Goal: Transaction & Acquisition: Purchase product/service

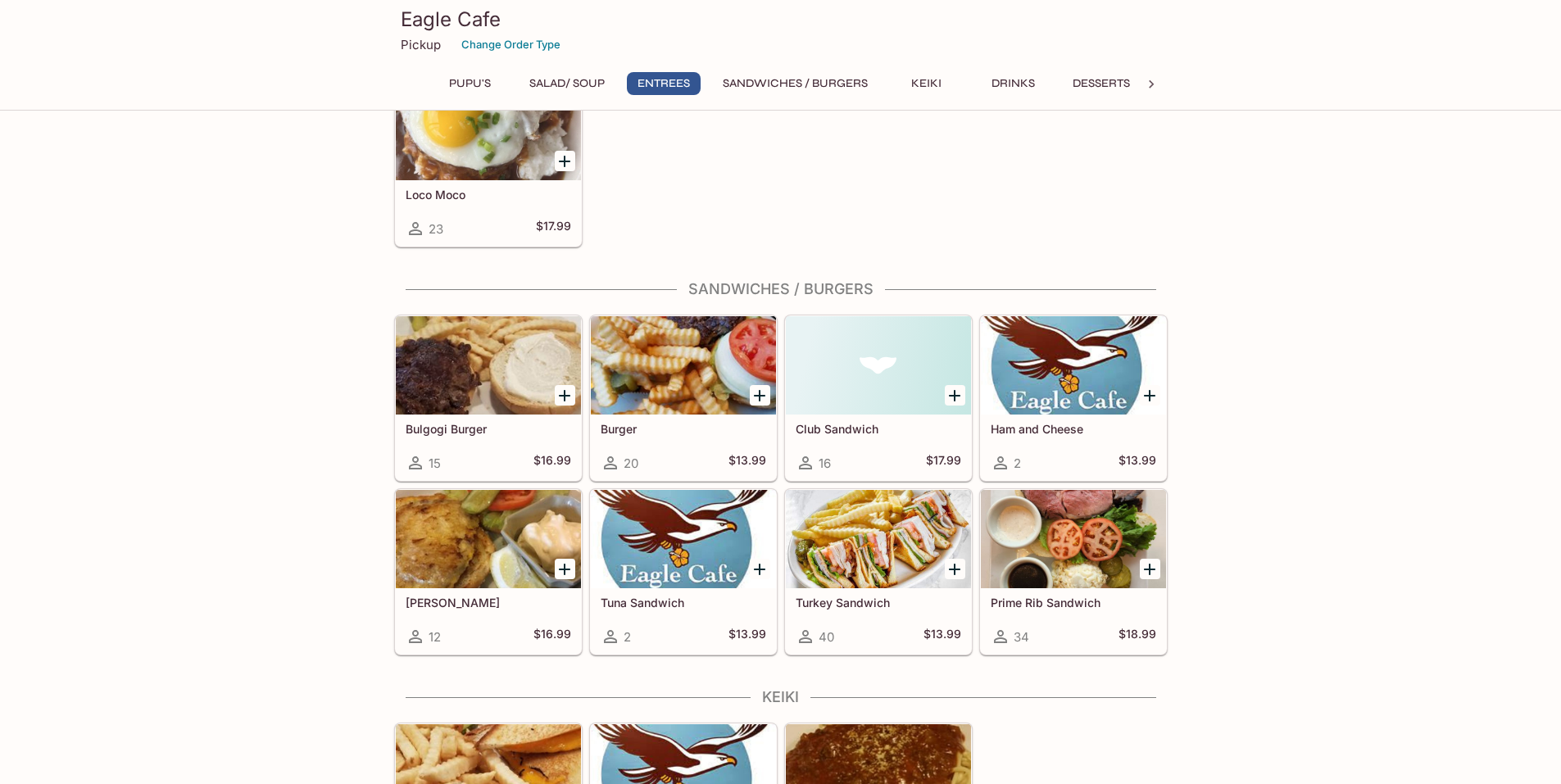
scroll to position [2747, 0]
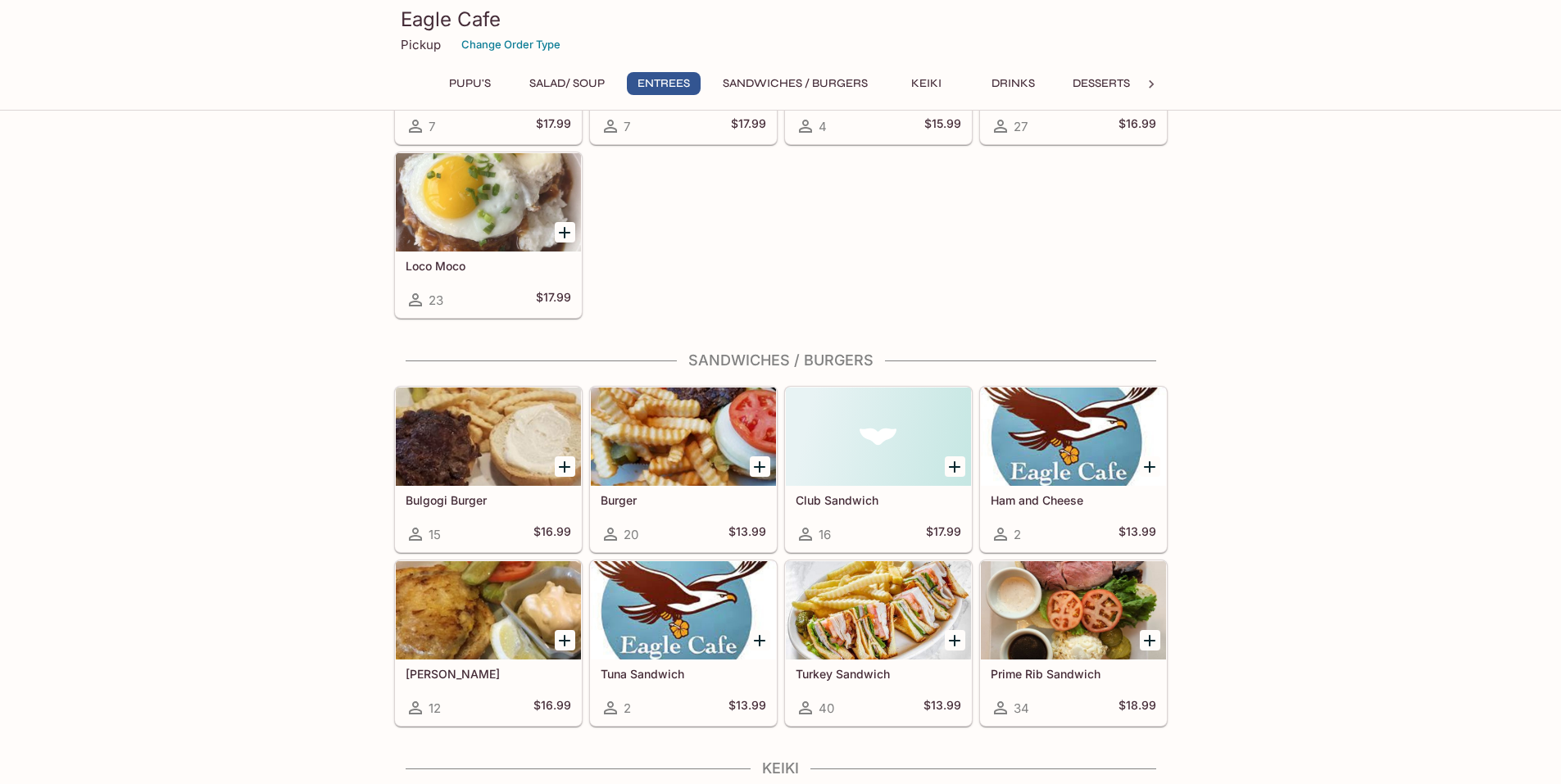
drag, startPoint x: 878, startPoint y: 677, endPoint x: 874, endPoint y: 661, distance: 16.5
click at [878, 677] on h5 "Turkey Sandwich" at bounding box center [879, 673] width 165 height 14
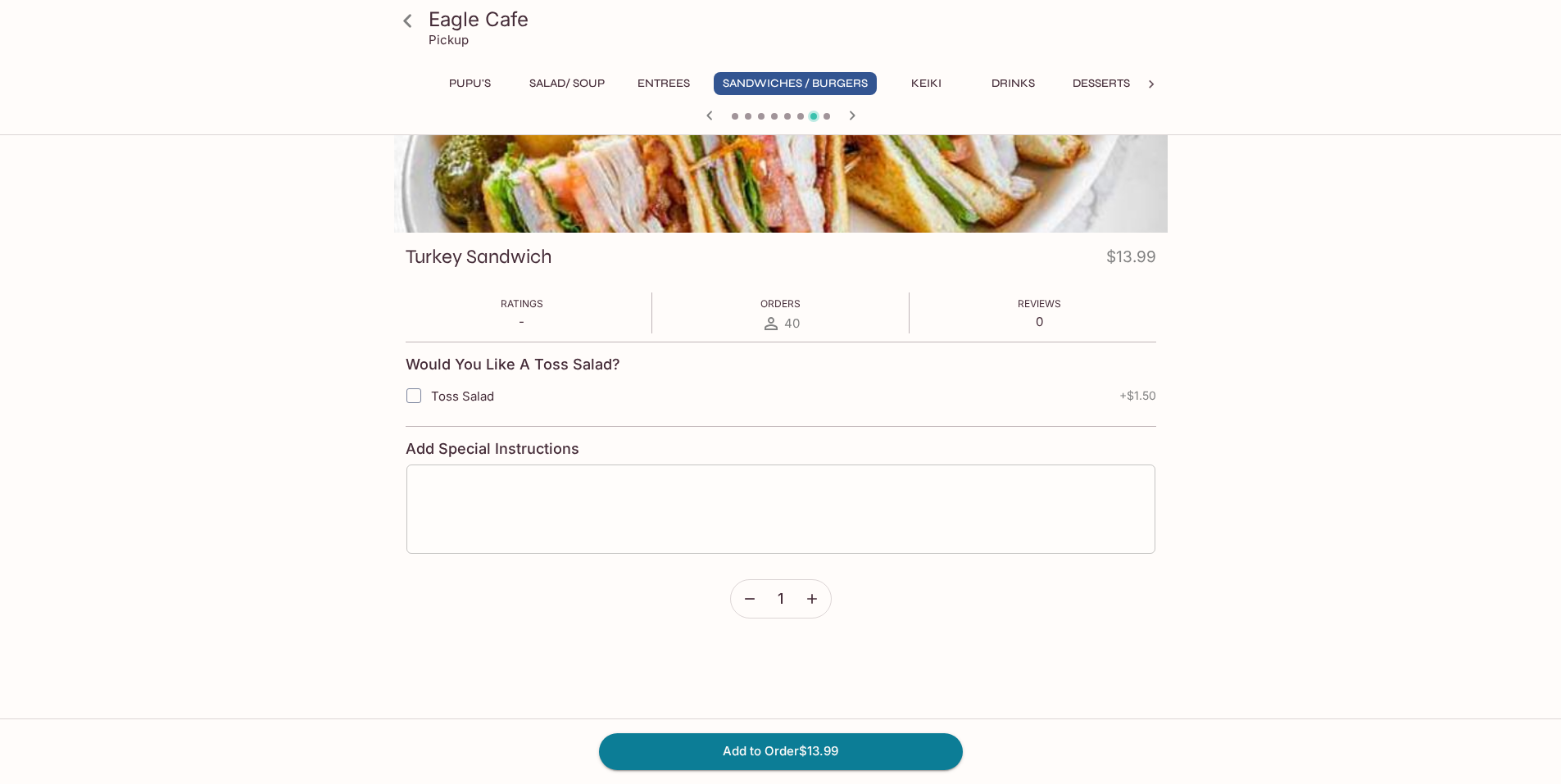
scroll to position [142, 0]
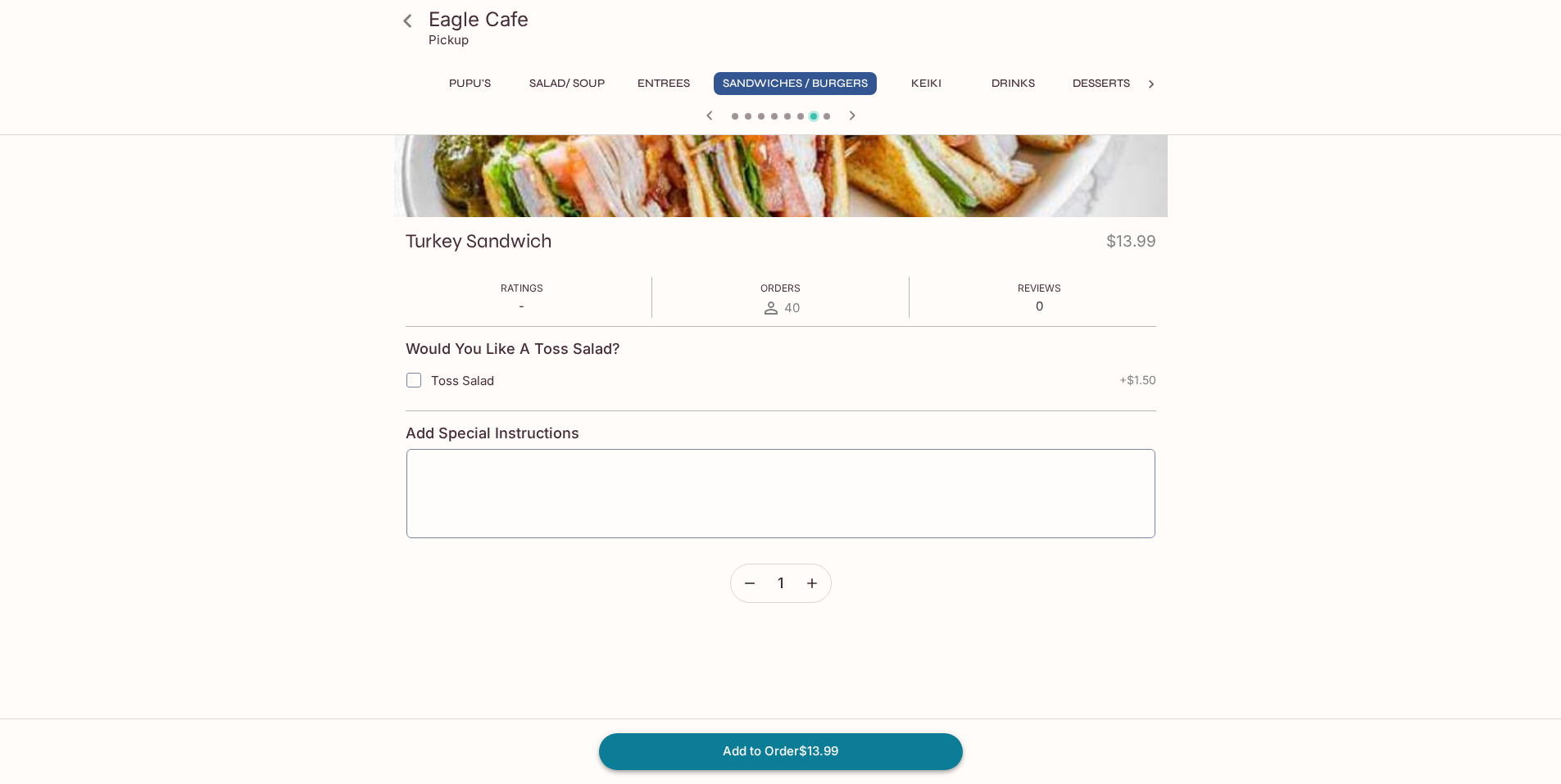
click at [809, 738] on button "Add to Order $13.99" at bounding box center [781, 751] width 364 height 36
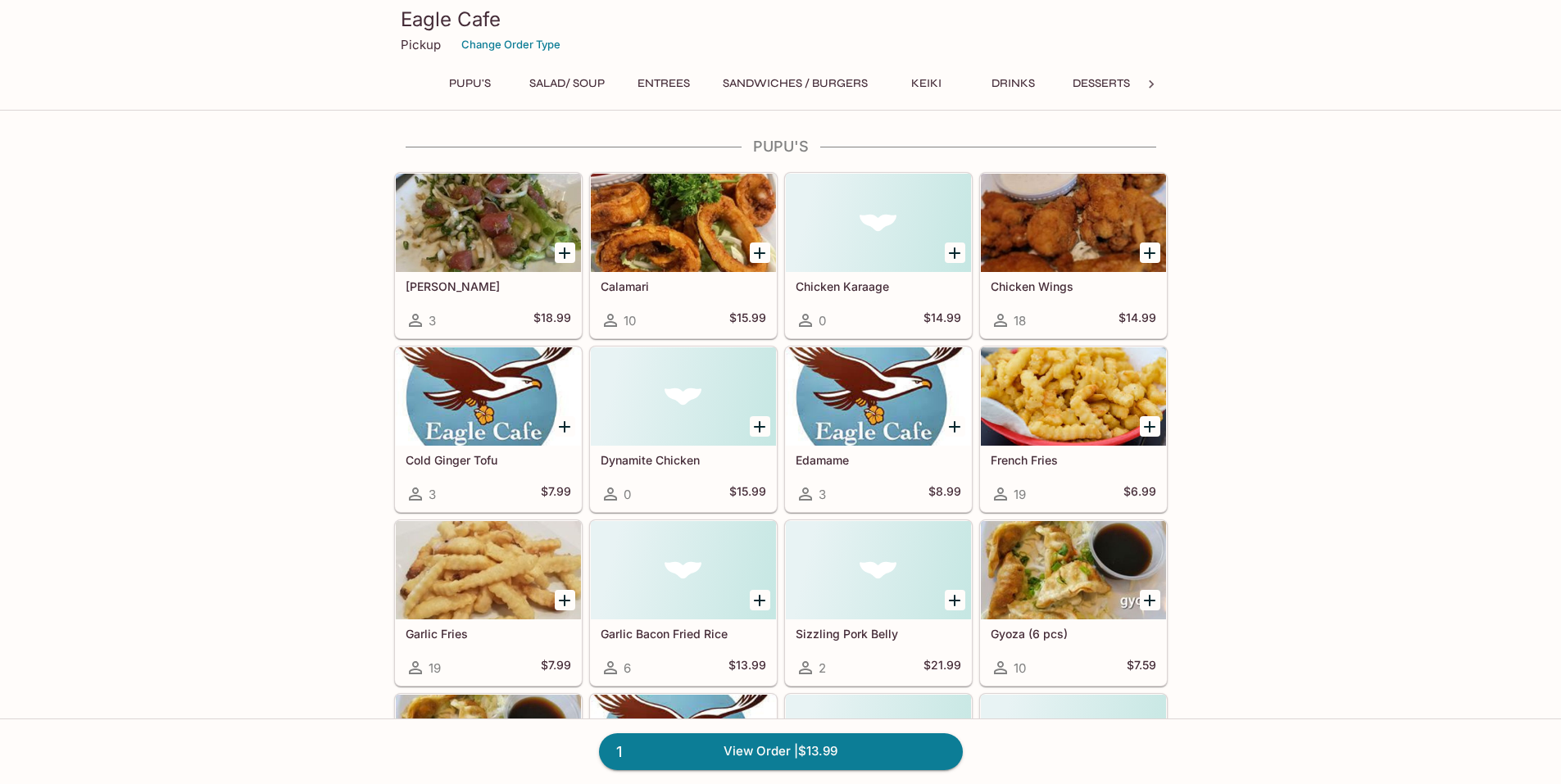
click at [1095, 82] on button "Desserts" at bounding box center [1101, 83] width 75 height 23
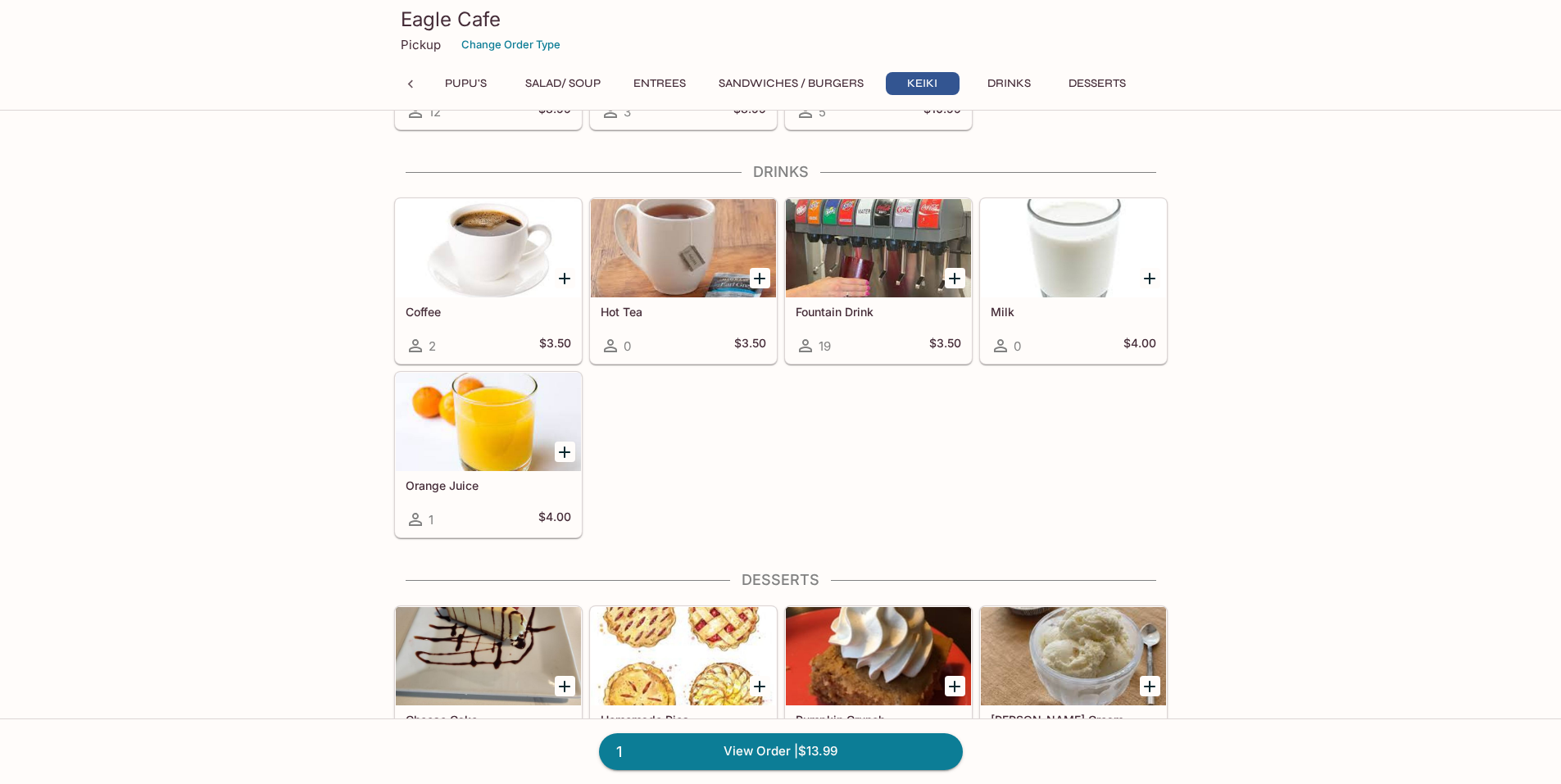
scroll to position [3648, 0]
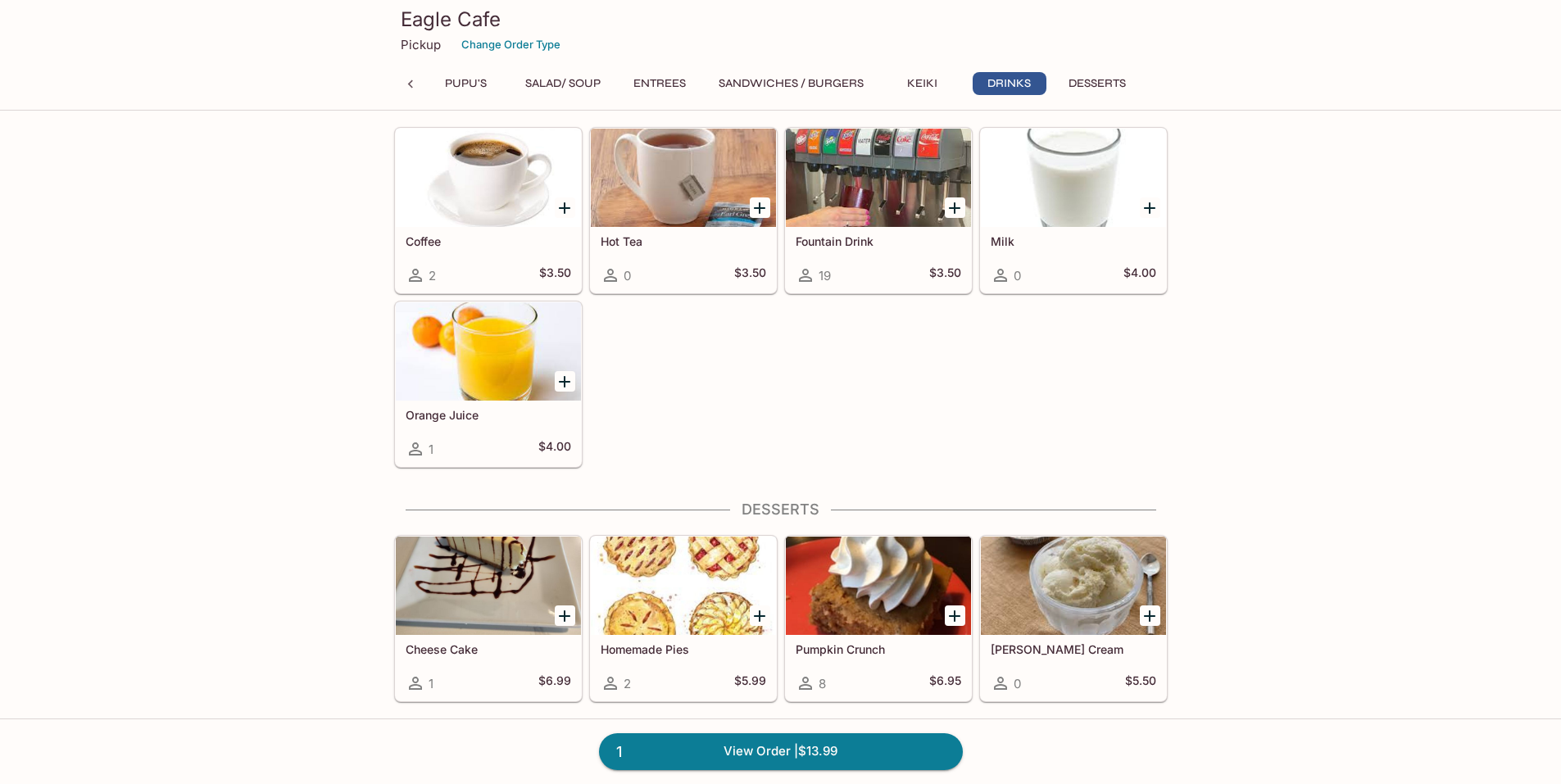
click at [659, 624] on div at bounding box center [683, 585] width 185 height 98
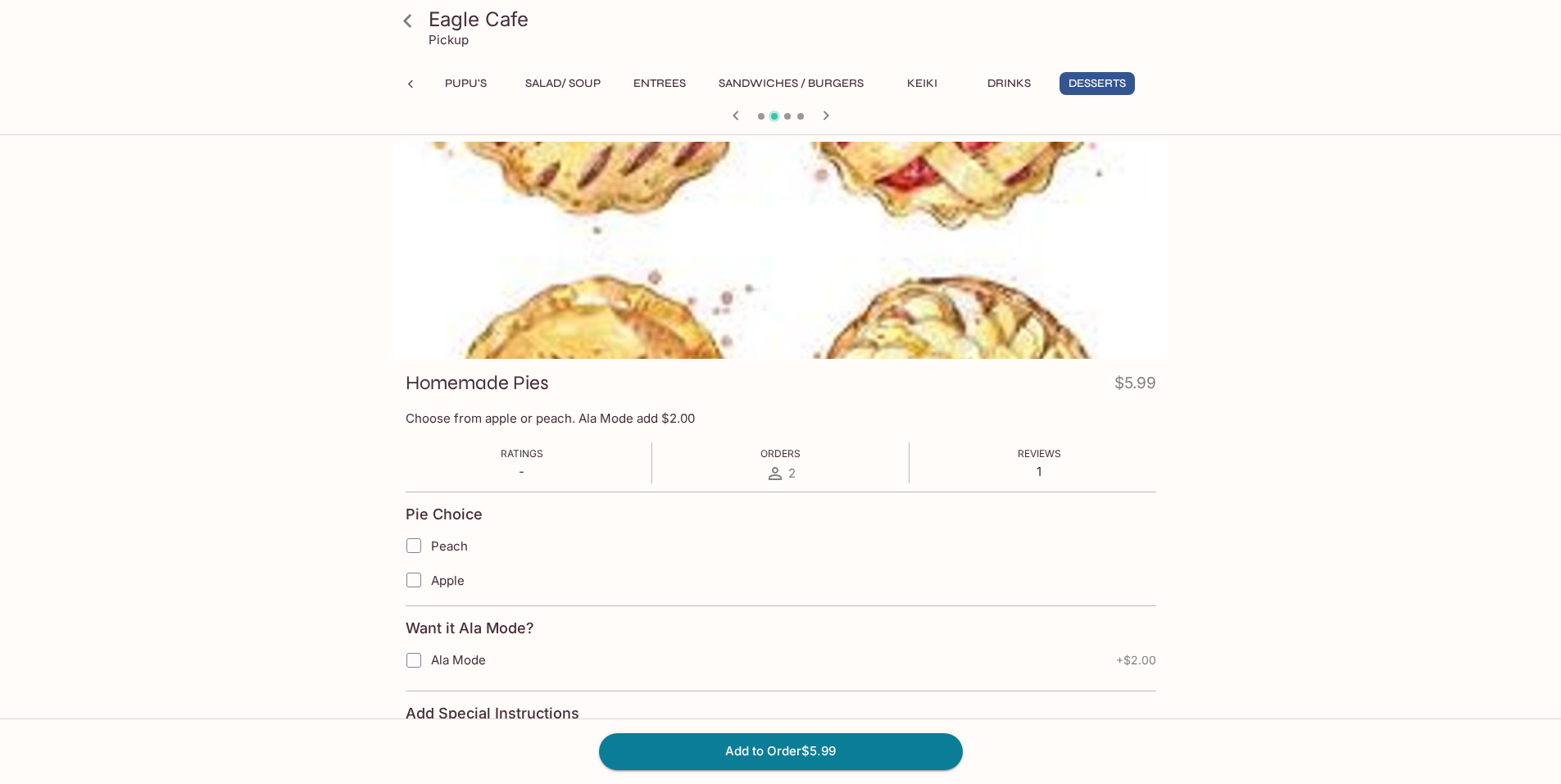
scroll to position [163, 0]
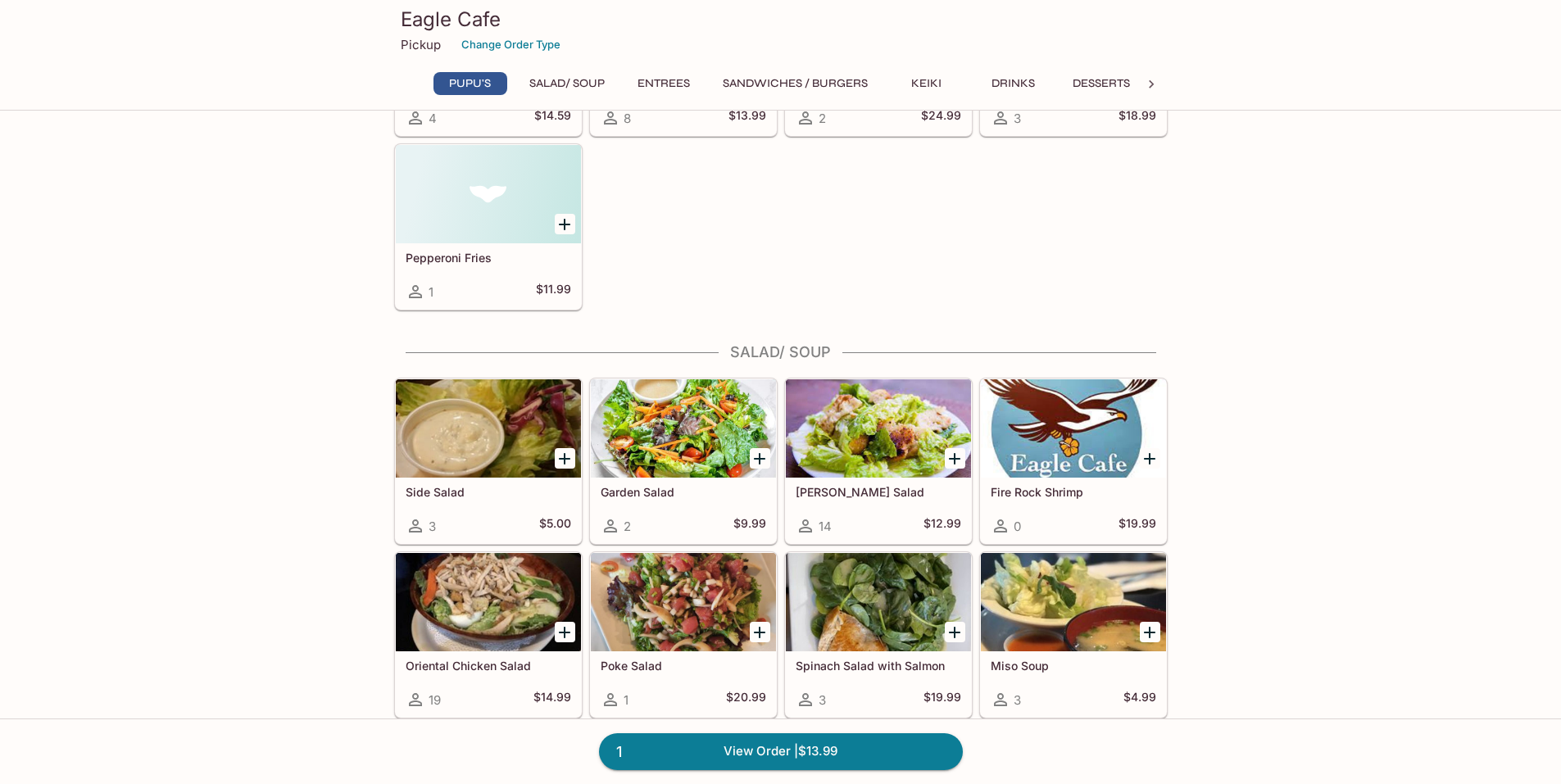
scroll to position [1065, 0]
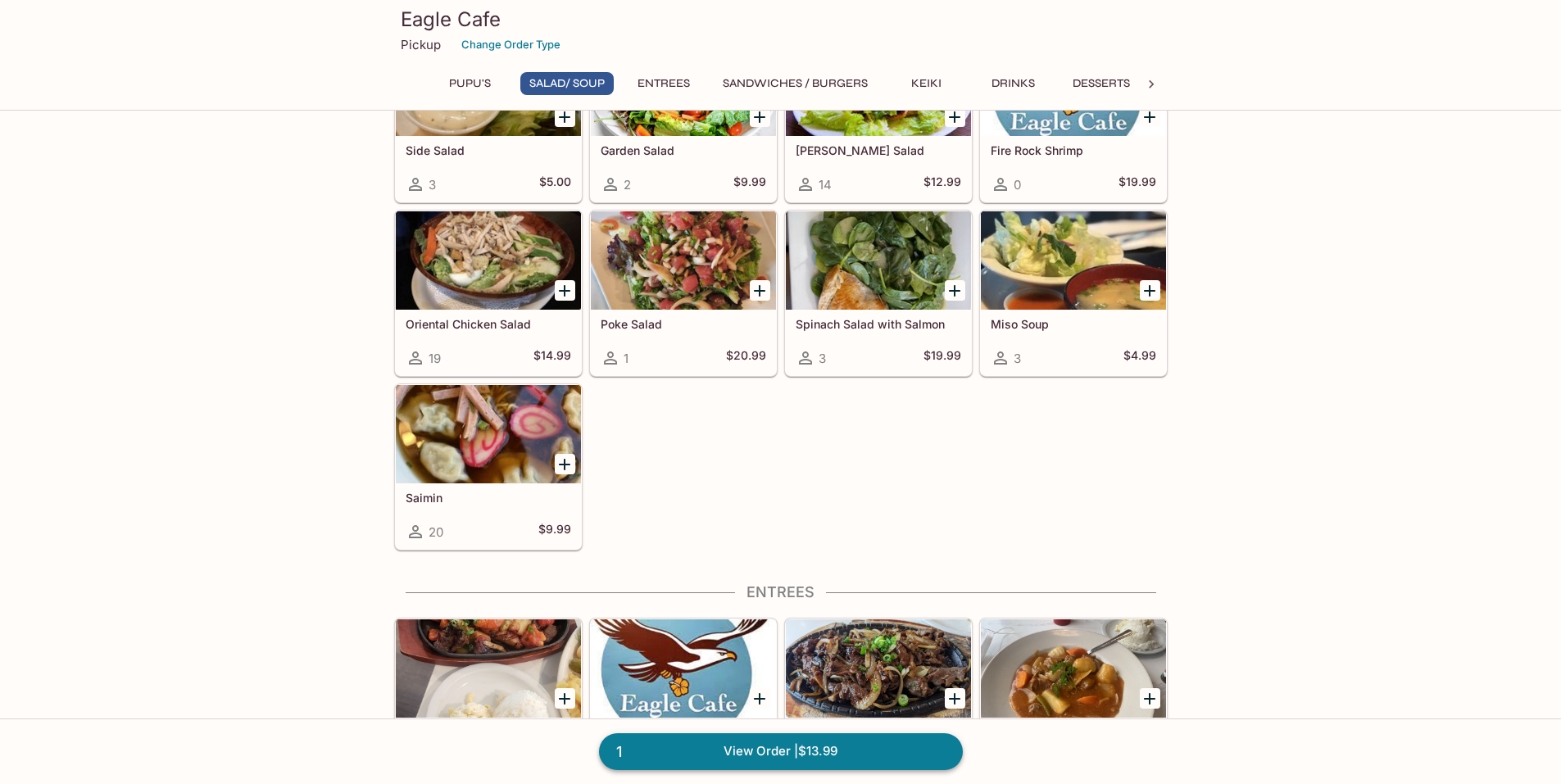
click at [814, 737] on link "1 View Order | $13.99" at bounding box center [781, 751] width 364 height 36
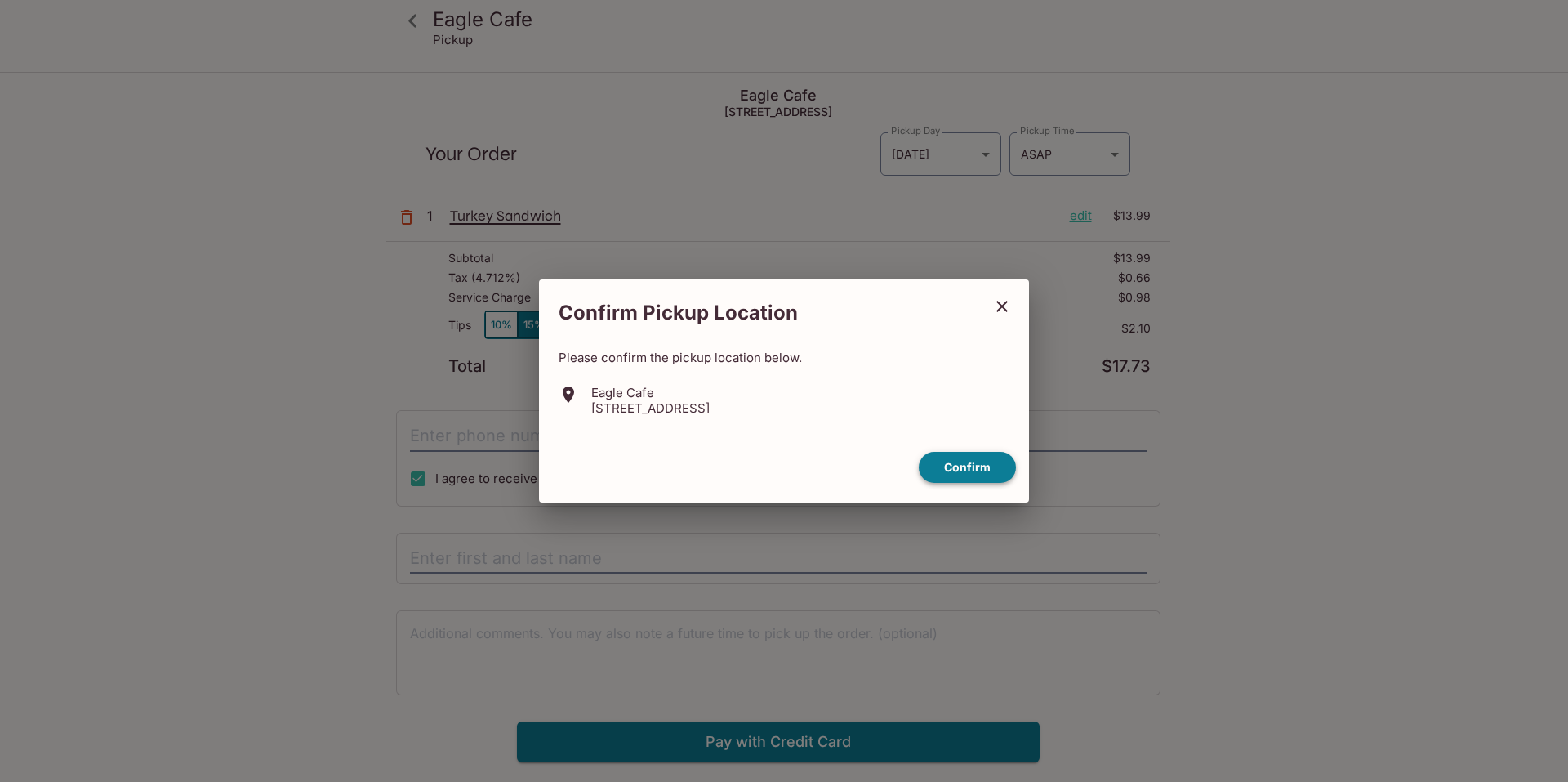
click at [948, 456] on button "Confirm" at bounding box center [967, 468] width 97 height 32
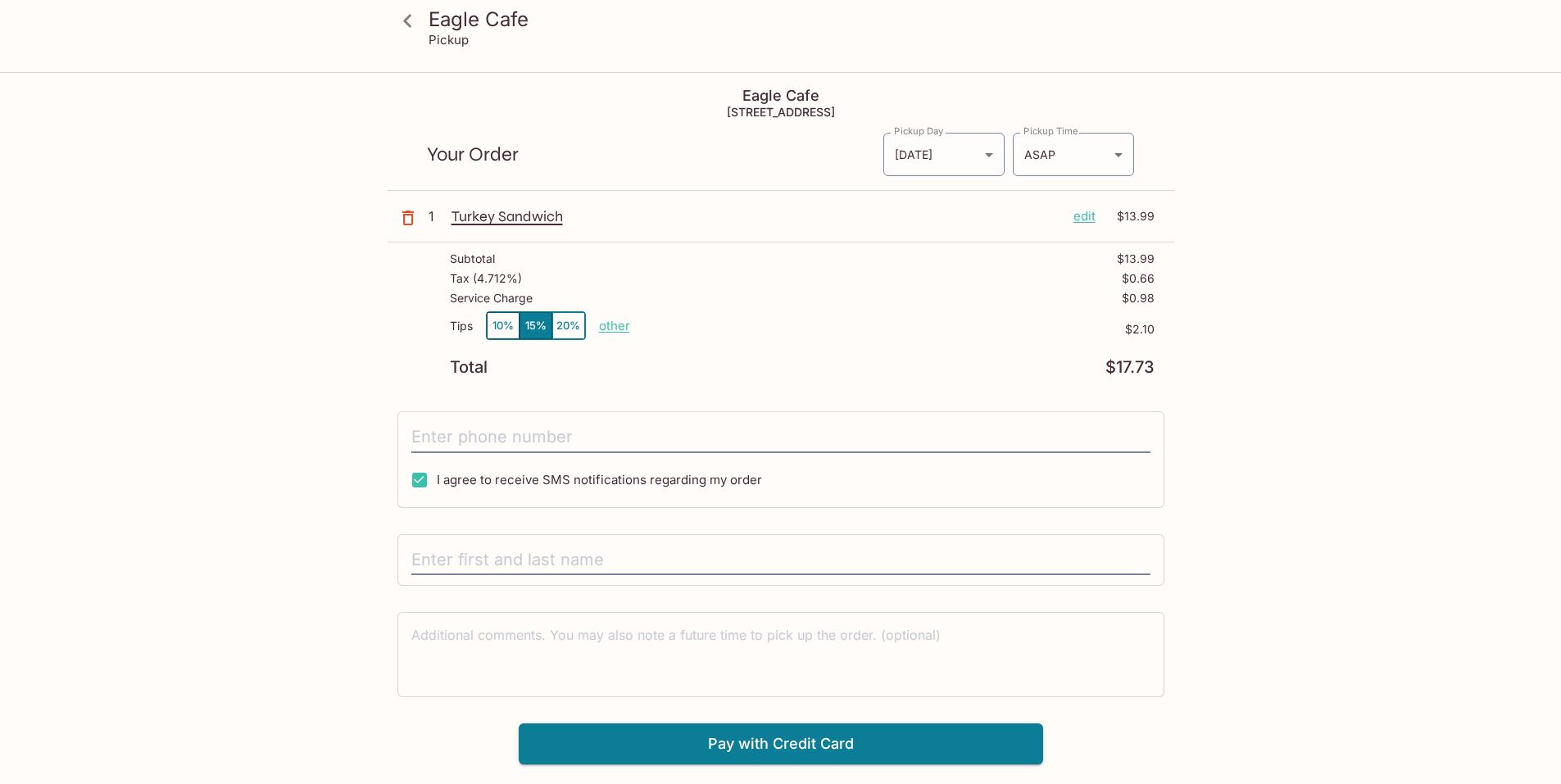
click at [499, 328] on button "10%" at bounding box center [502, 325] width 33 height 27
click at [1080, 219] on p "edit" at bounding box center [1085, 216] width 23 height 18
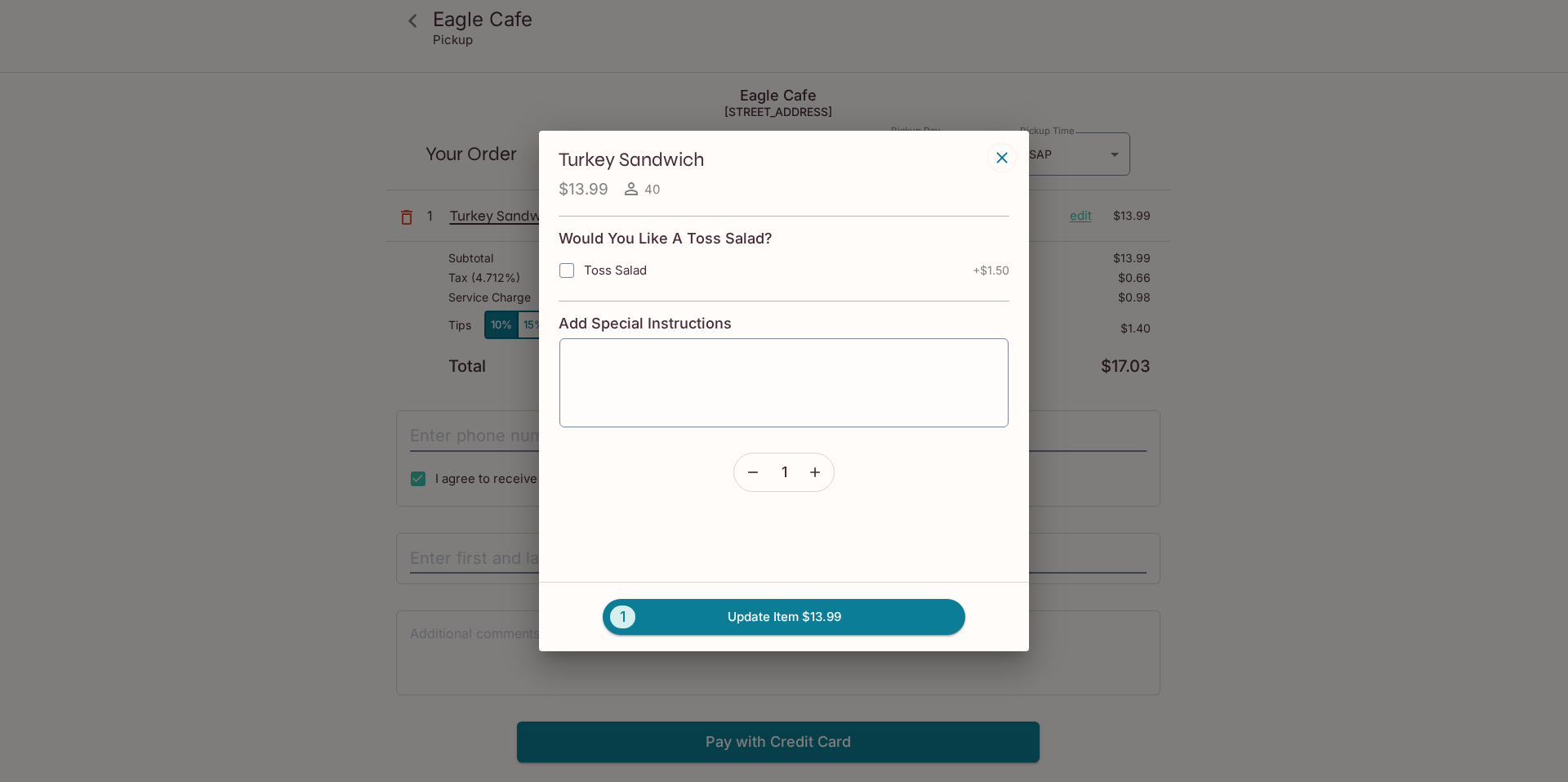
click at [1000, 161] on icon "button" at bounding box center [1002, 158] width 20 height 20
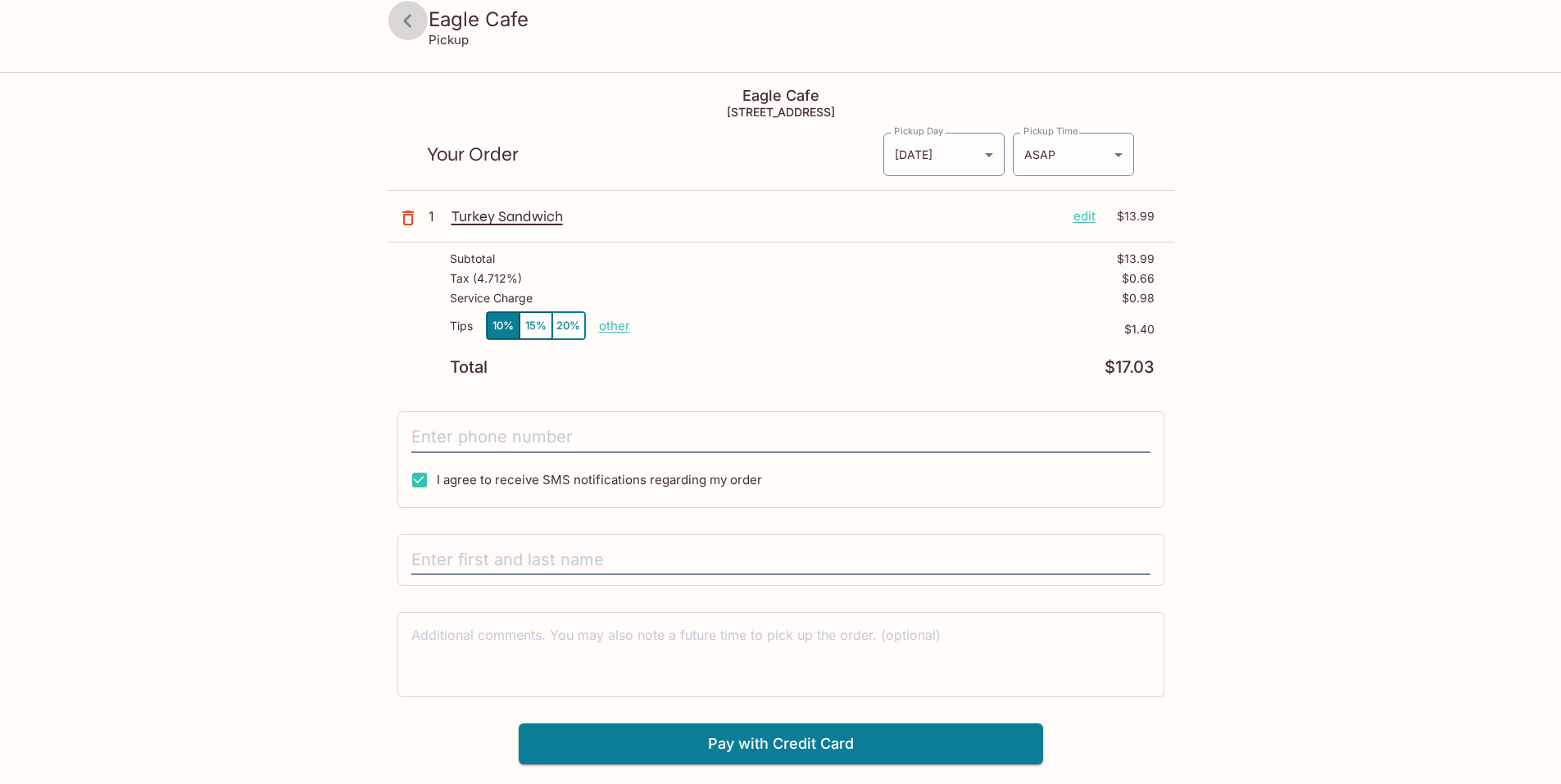
click at [406, 25] on icon at bounding box center [407, 21] width 28 height 28
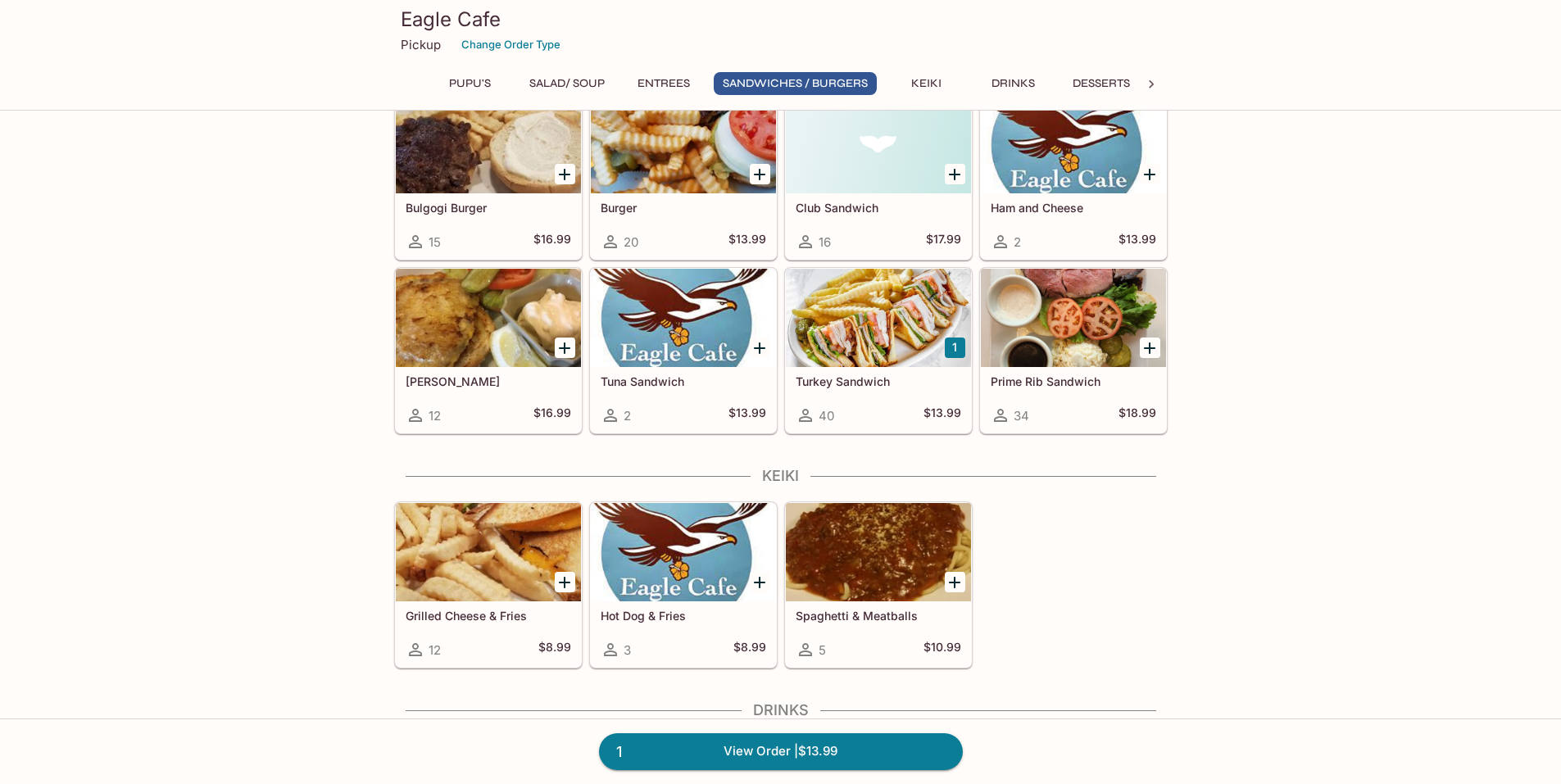
scroll to position [3031, 0]
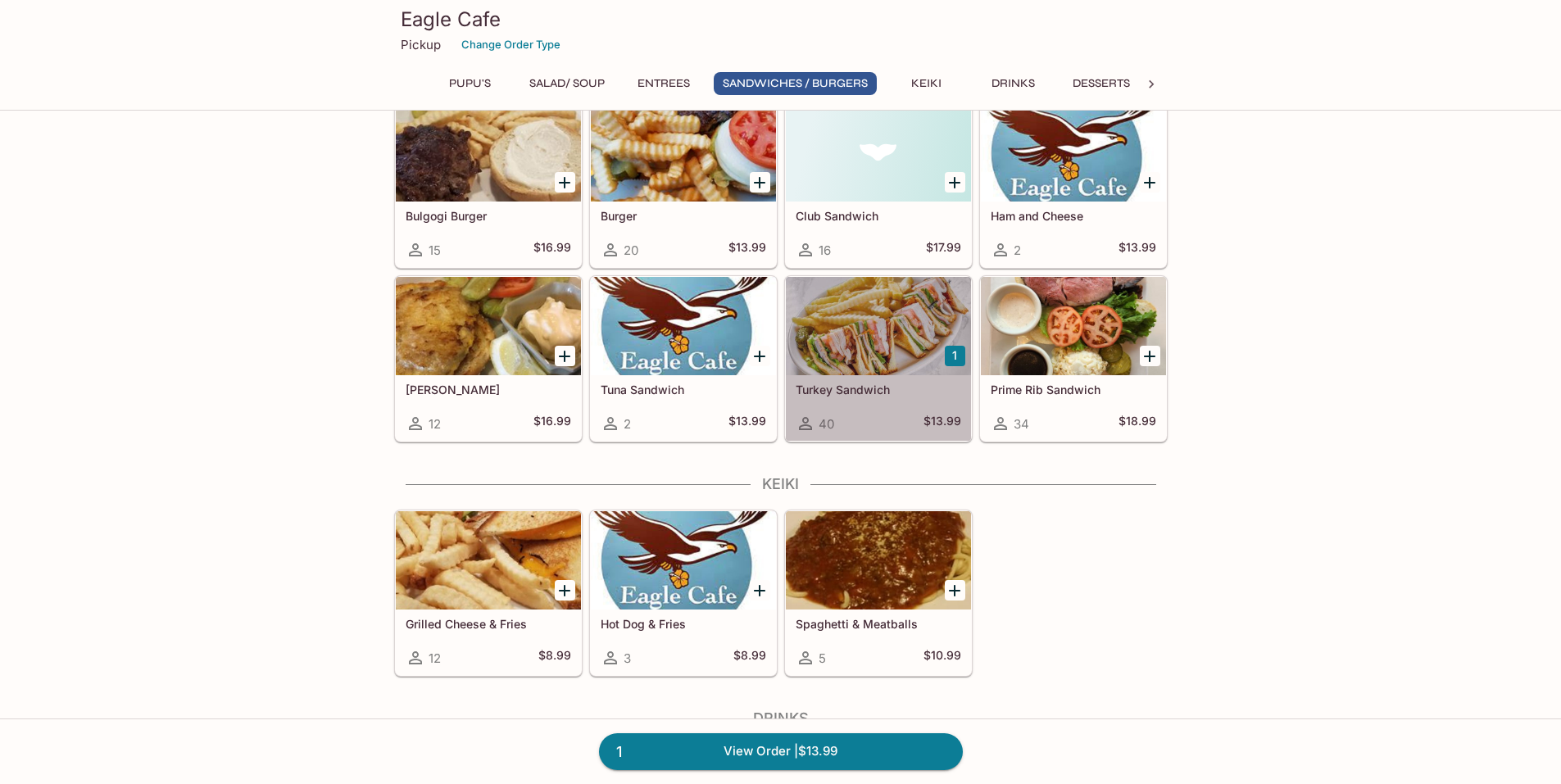
click at [839, 385] on h5 "Turkey Sandwich" at bounding box center [879, 389] width 165 height 14
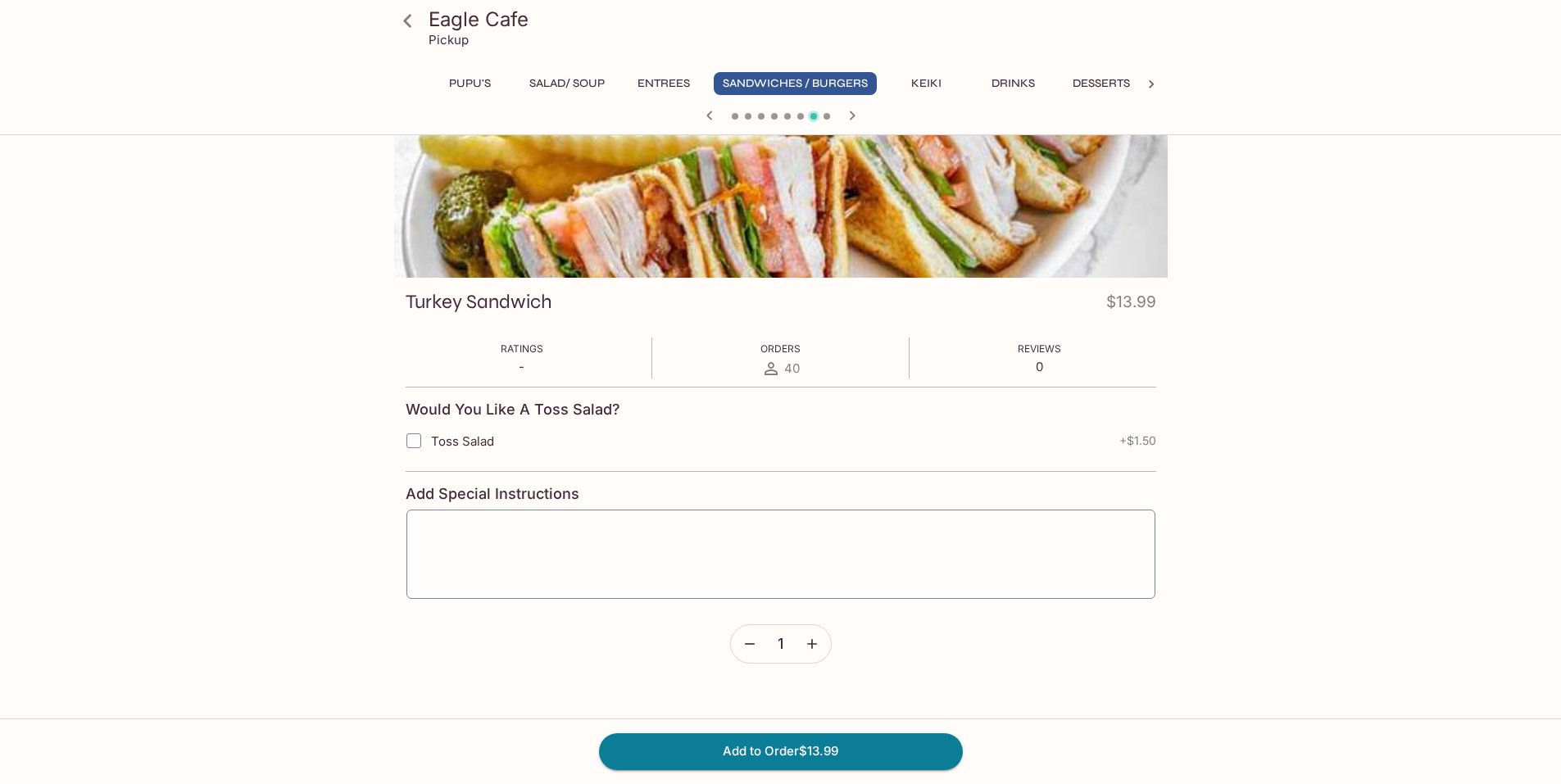
scroll to position [142, 0]
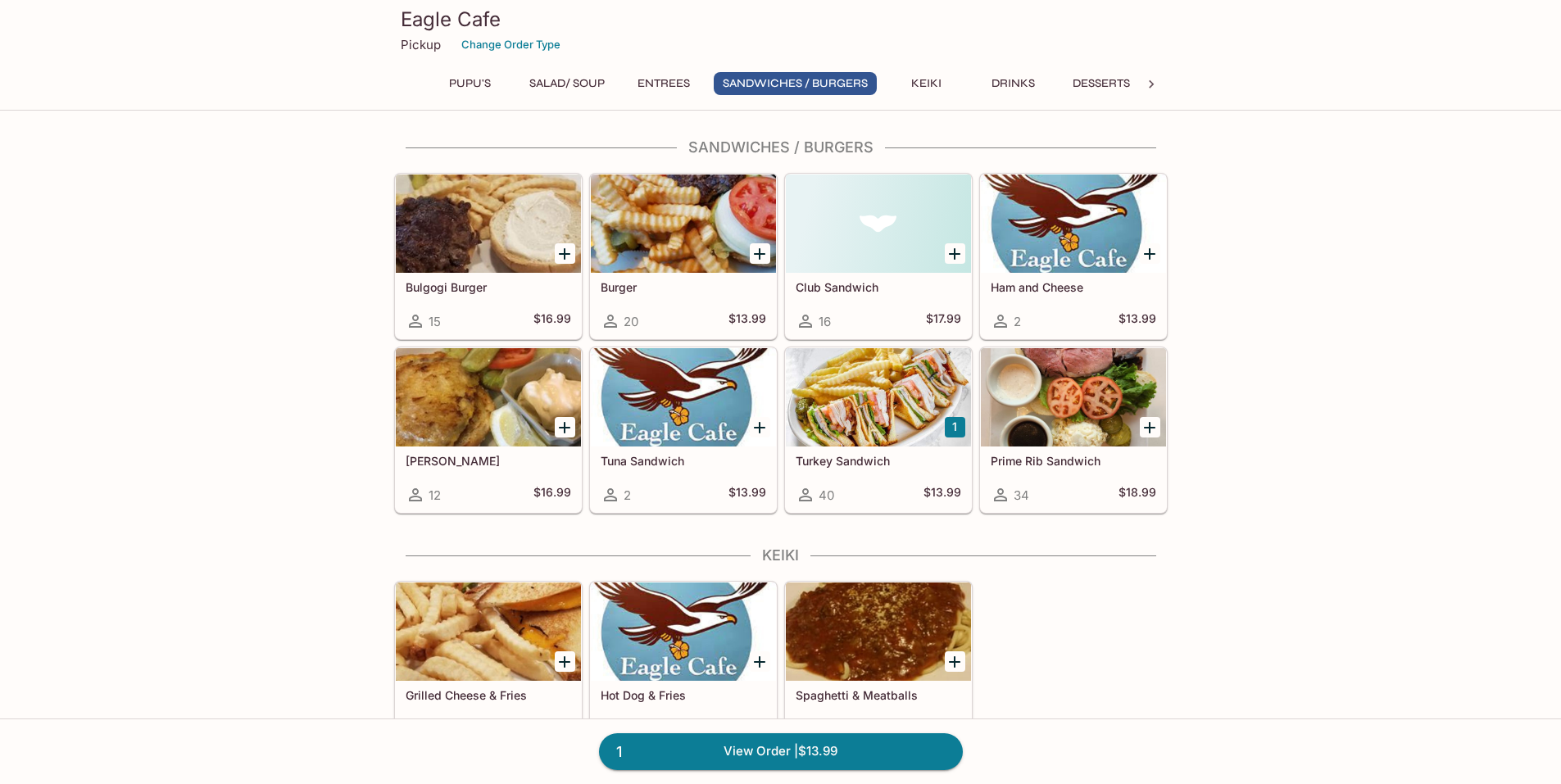
scroll to position [2911, 0]
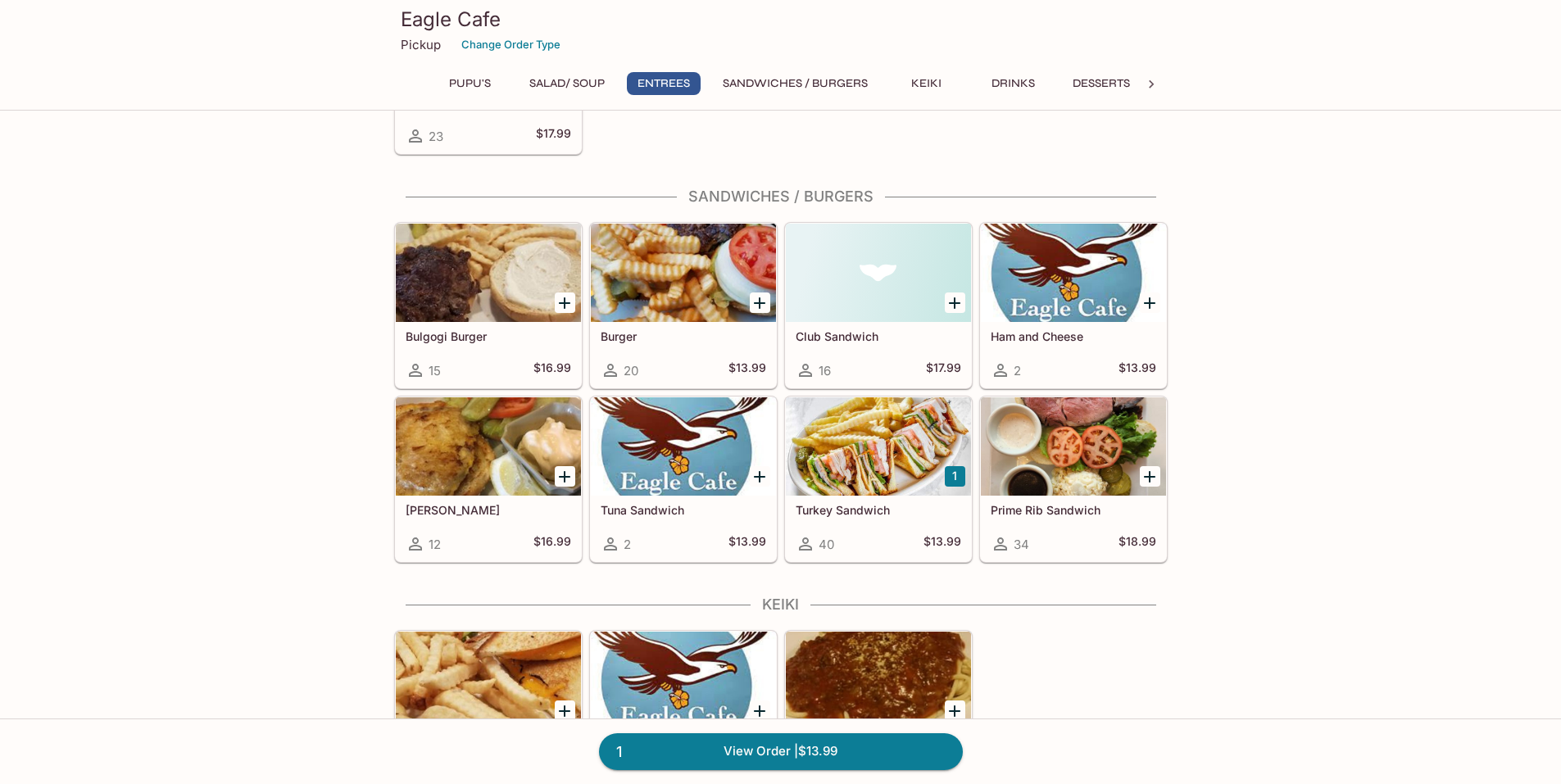
click at [641, 292] on div at bounding box center [683, 273] width 185 height 98
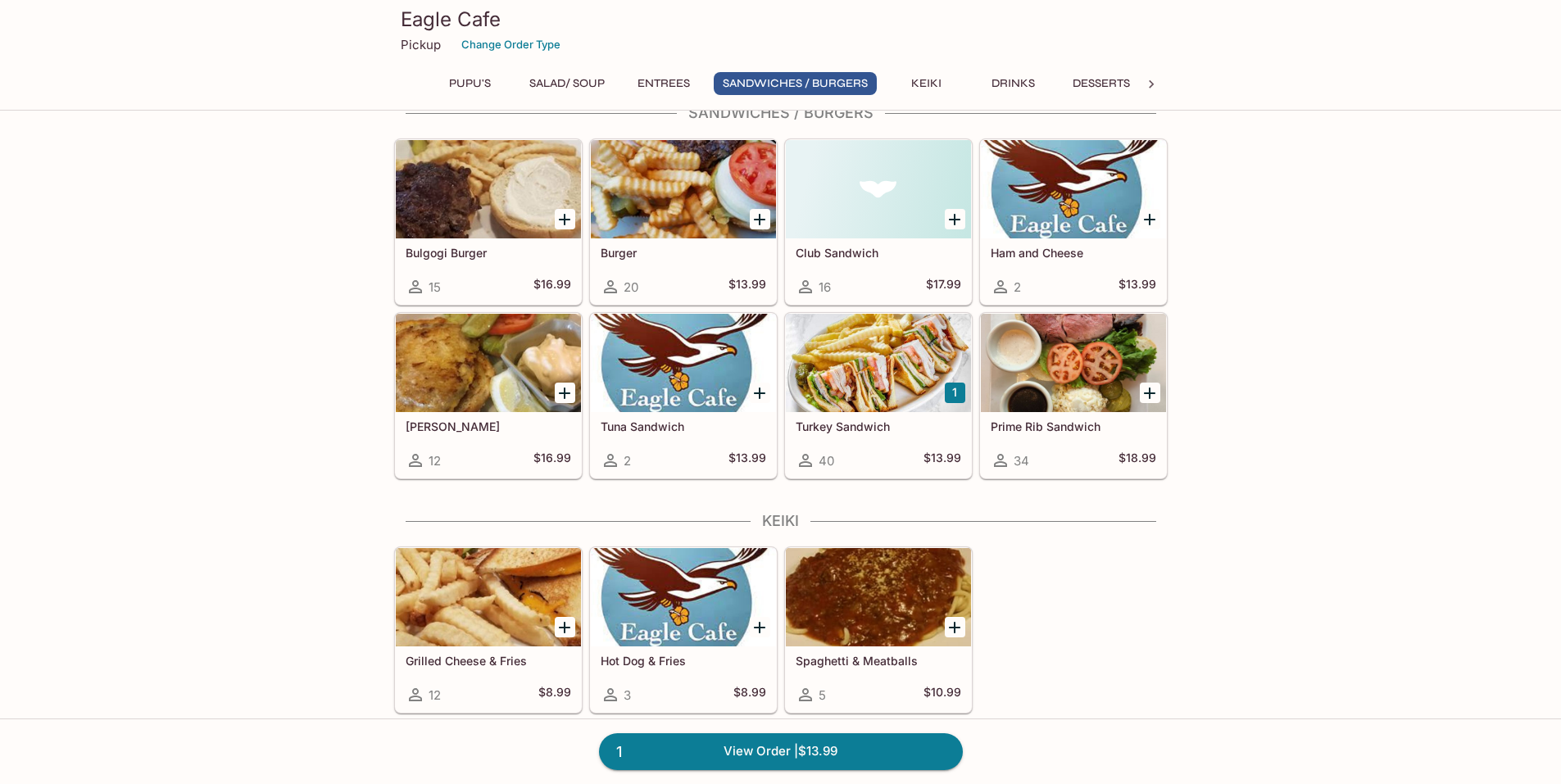
scroll to position [2993, 0]
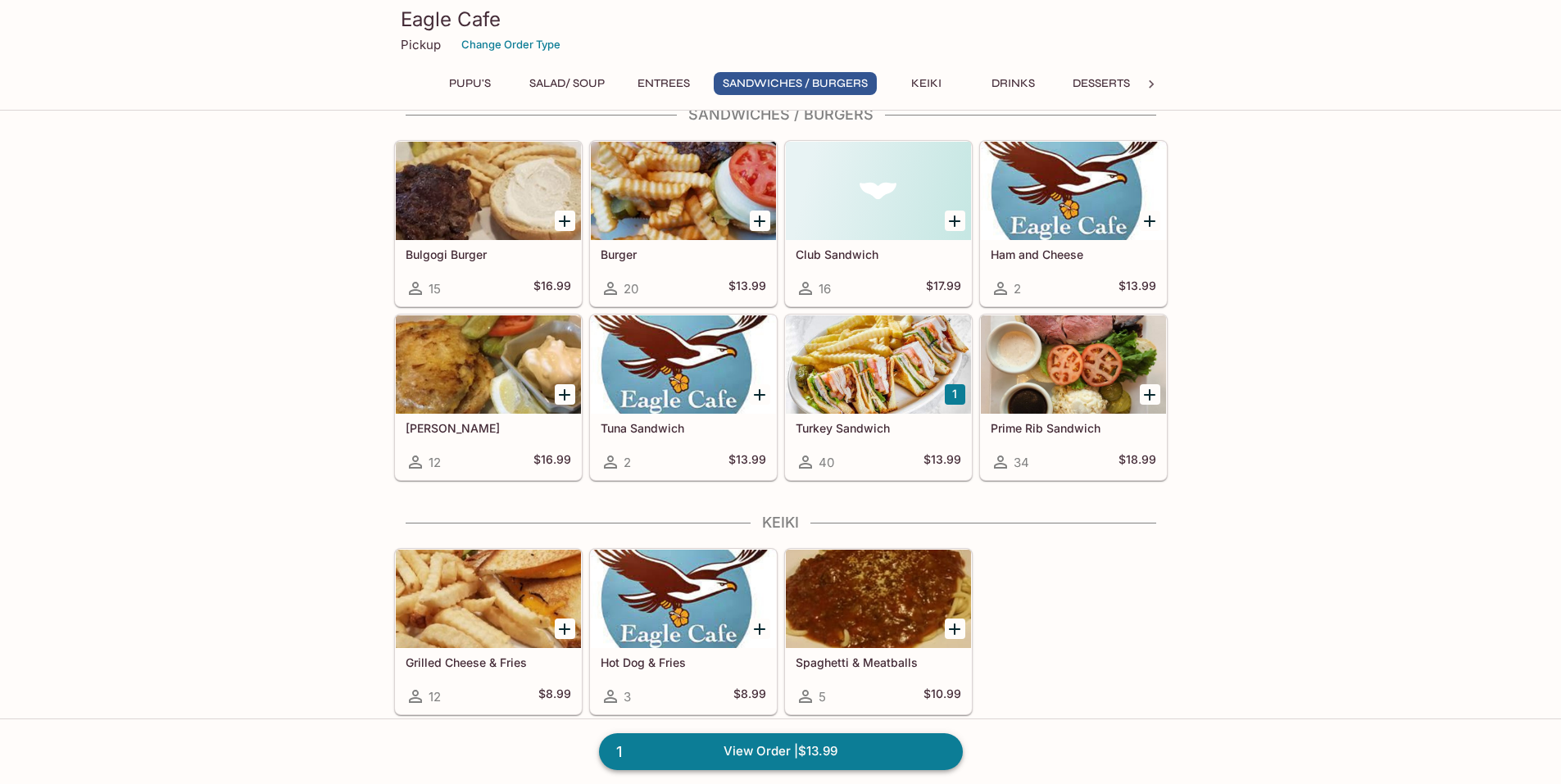
click at [682, 741] on link "1 View Order | $13.99" at bounding box center [781, 751] width 364 height 36
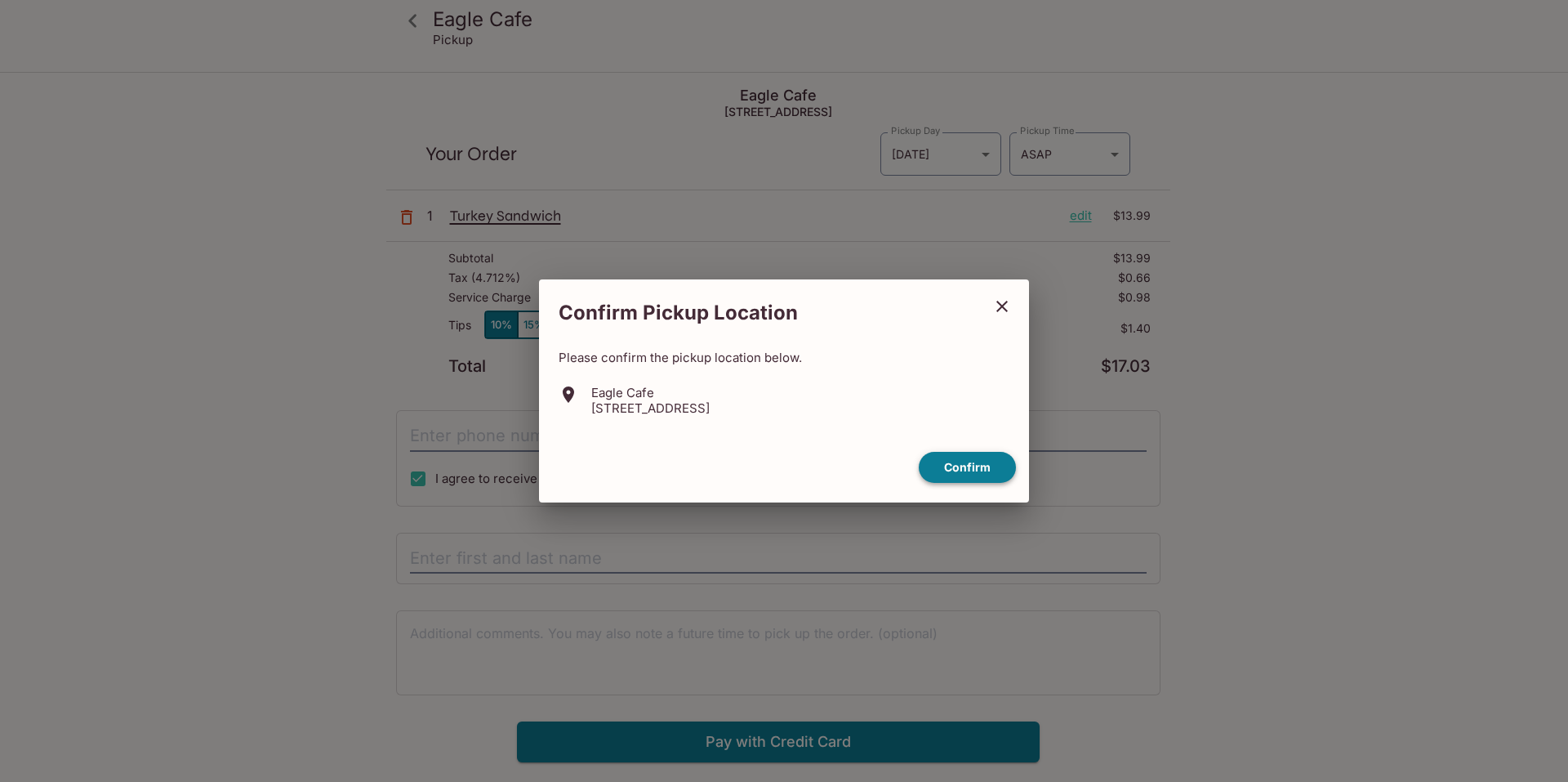
click at [958, 468] on button "Confirm" at bounding box center [967, 468] width 97 height 32
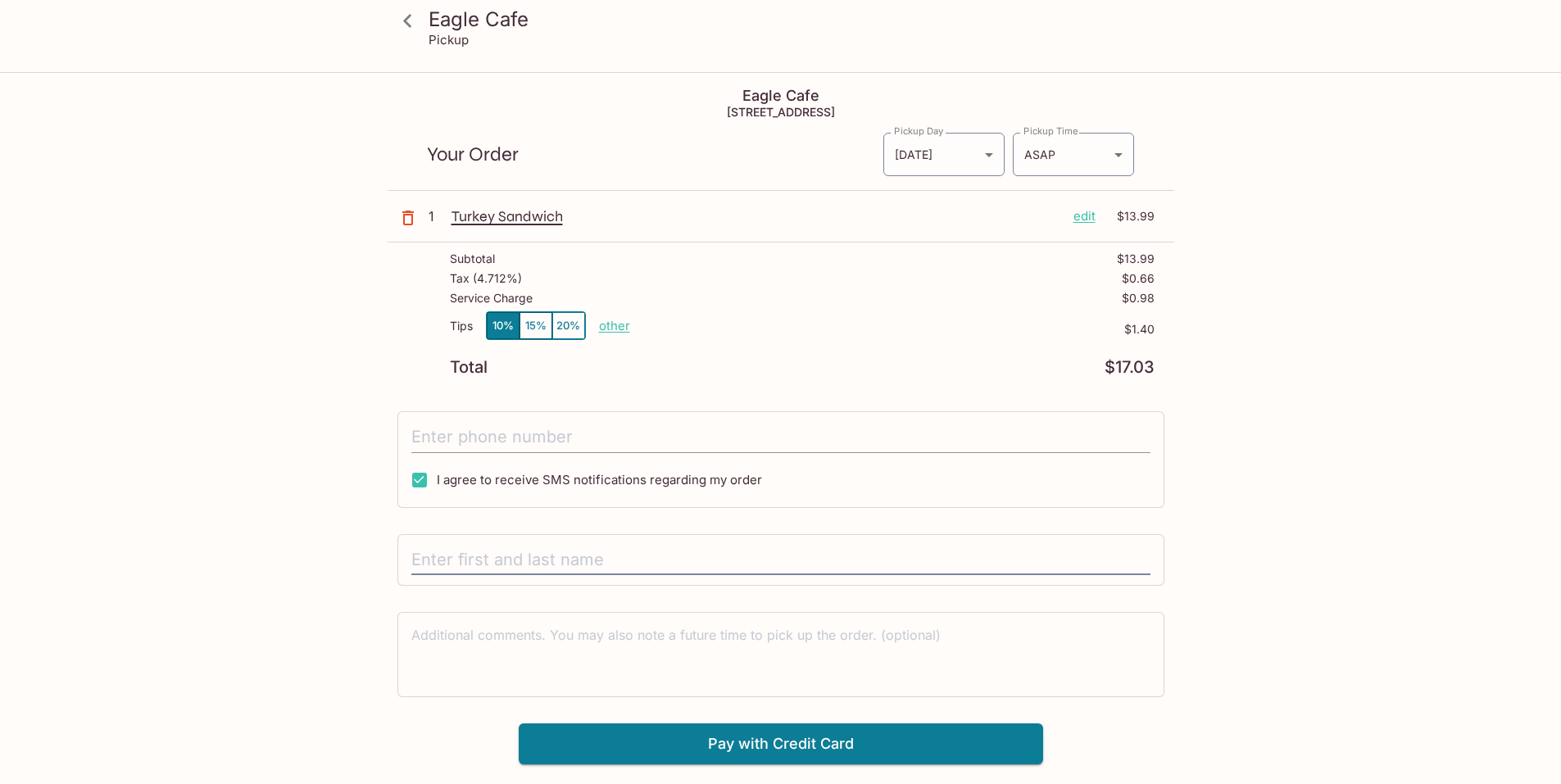
drag, startPoint x: 510, startPoint y: 436, endPoint x: 506, endPoint y: 425, distance: 11.7
click at [516, 436] on input "tel" at bounding box center [781, 437] width 739 height 31
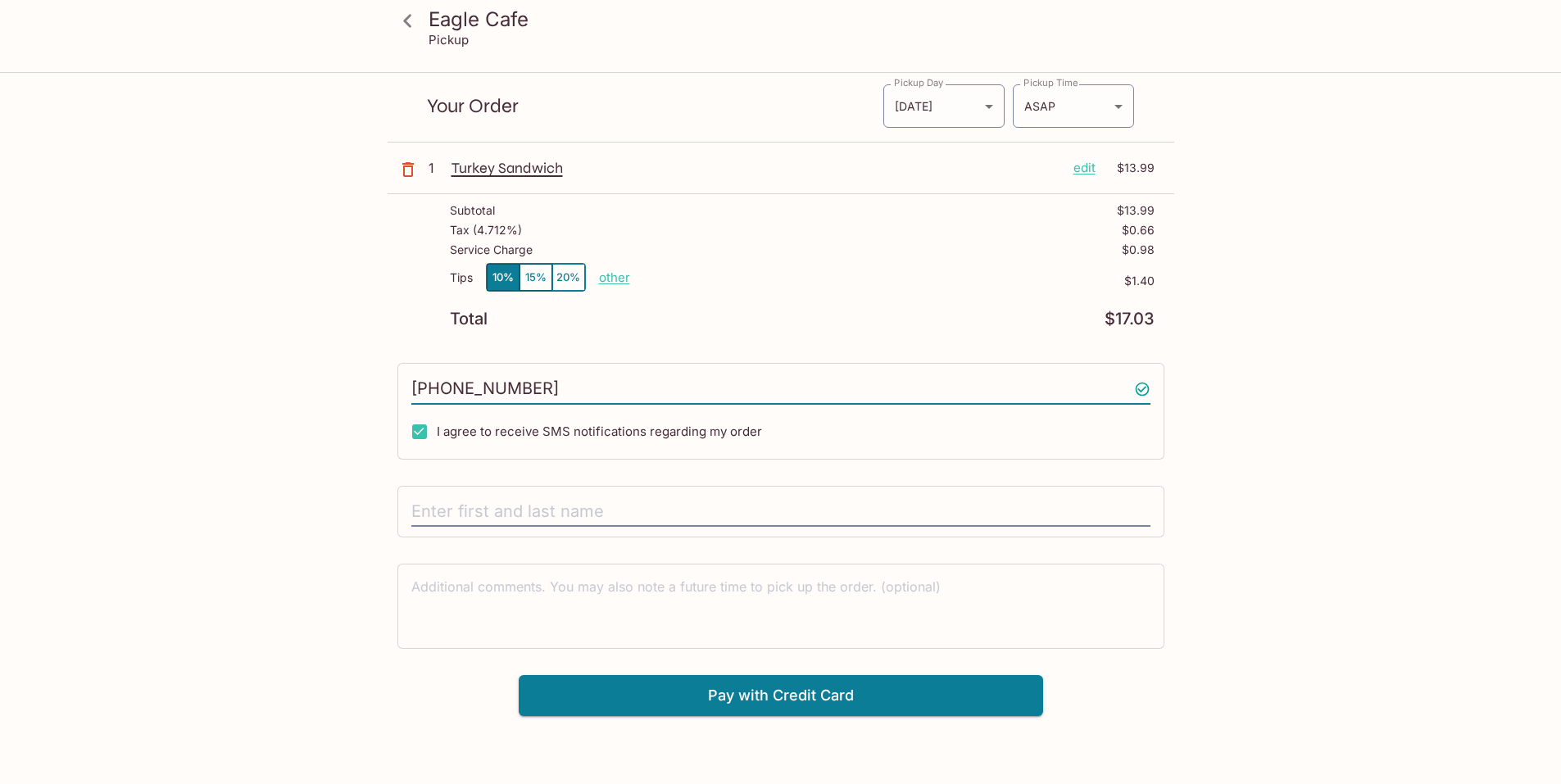
scroll to position [73, 0]
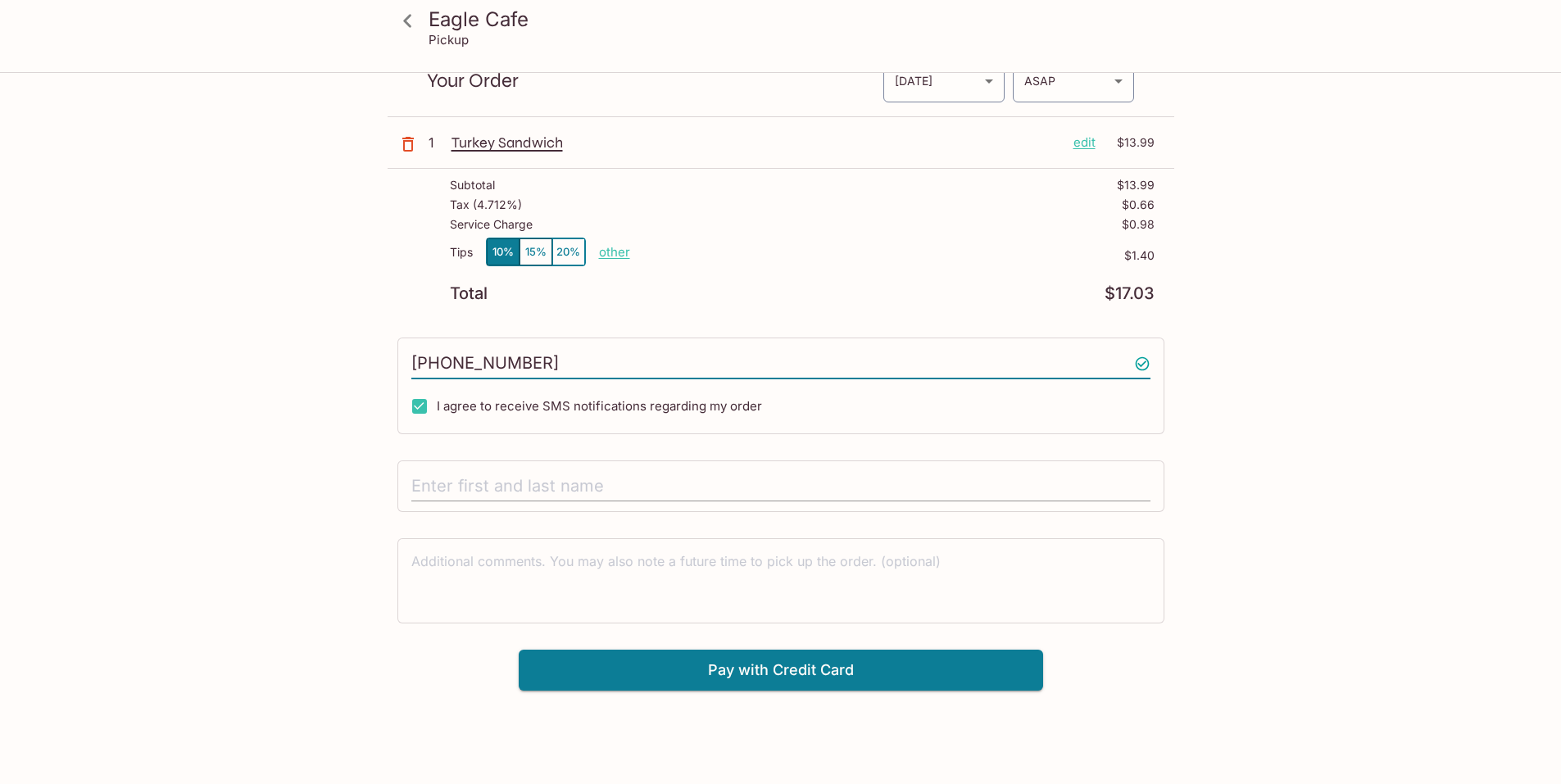
type input "(808) 294-2786"
click at [538, 479] on input "text" at bounding box center [781, 486] width 739 height 31
type input "Jaz K"
click at [617, 251] on p "other" at bounding box center [614, 252] width 31 height 16
click at [260, 390] on div "Eagle Cafe Pickup Eagle Cafe 1130 N Nimitz Hwy # A100, Honolulu, HI 96817 Your …" at bounding box center [780, 345] width 1049 height 691
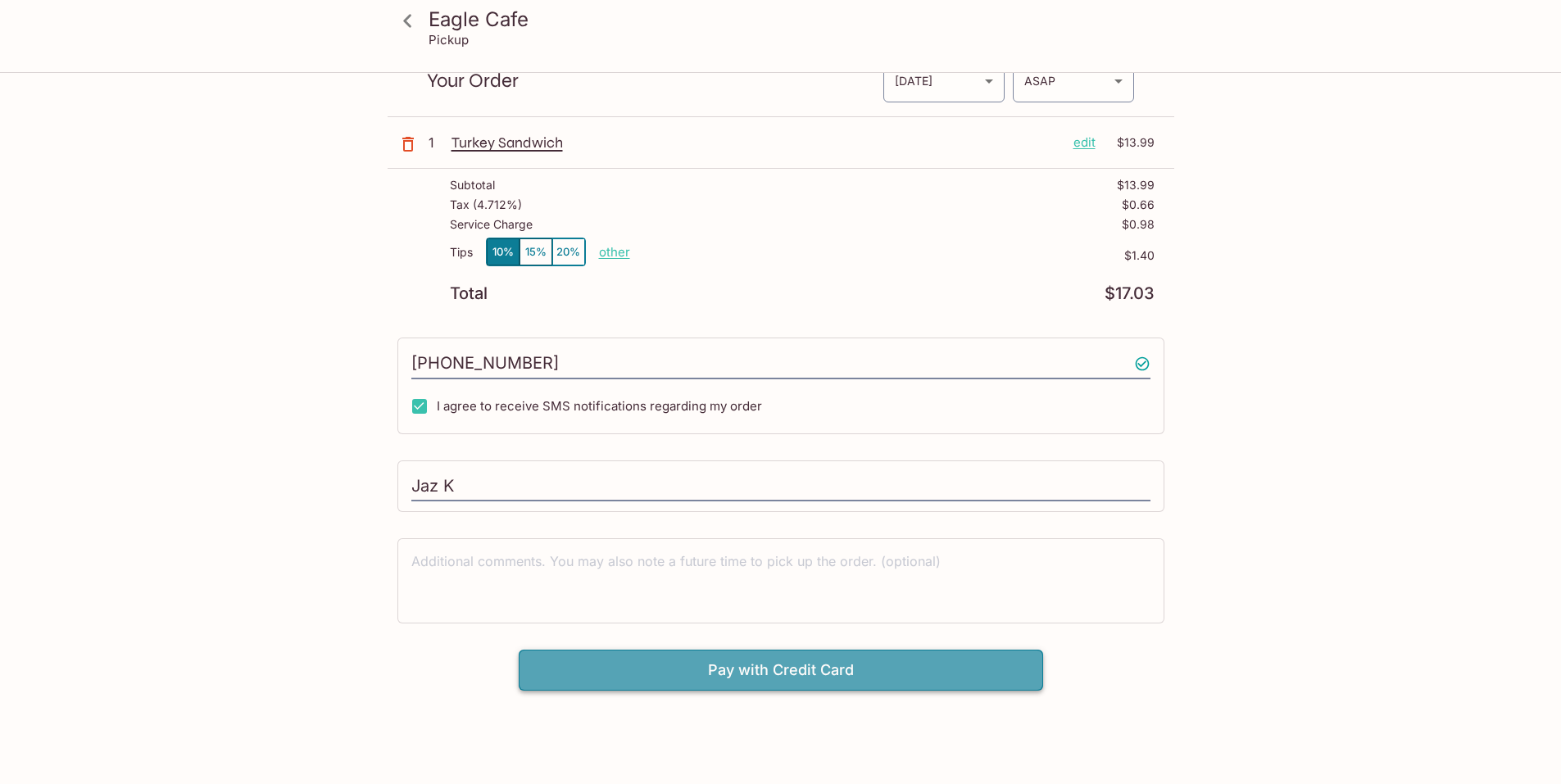
click at [684, 669] on button "Pay with Credit Card" at bounding box center [781, 670] width 525 height 41
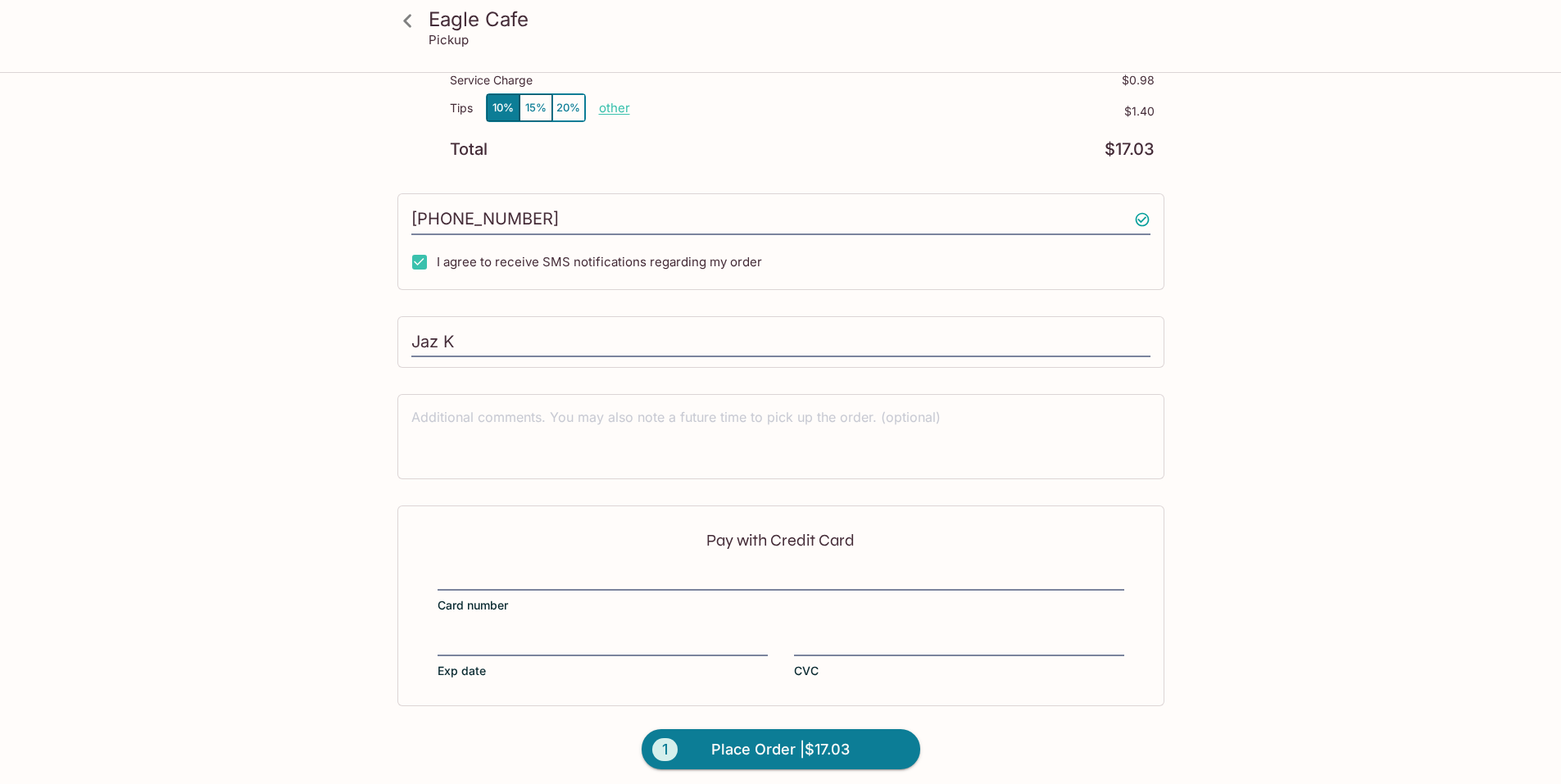
scroll to position [226, 0]
